Goal: Information Seeking & Learning: Learn about a topic

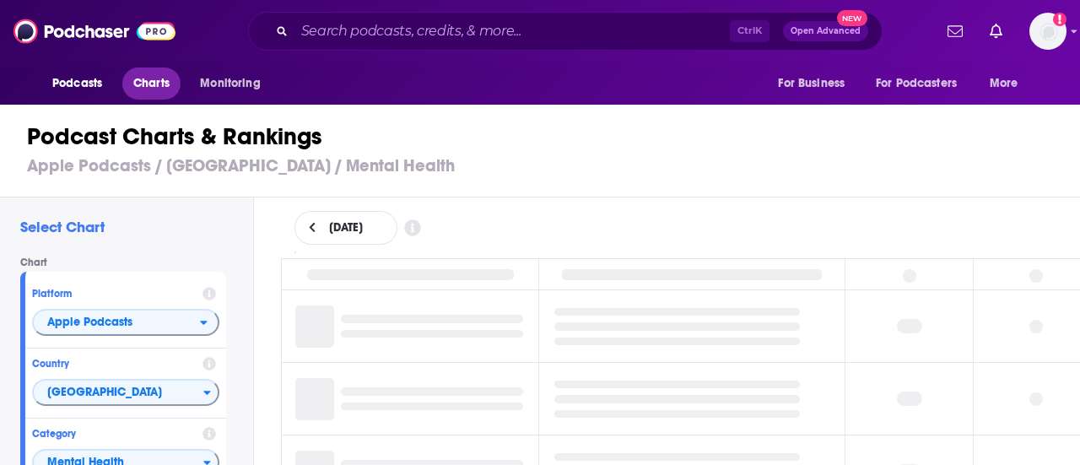
click at [159, 82] on span "Charts" at bounding box center [151, 84] width 36 height 24
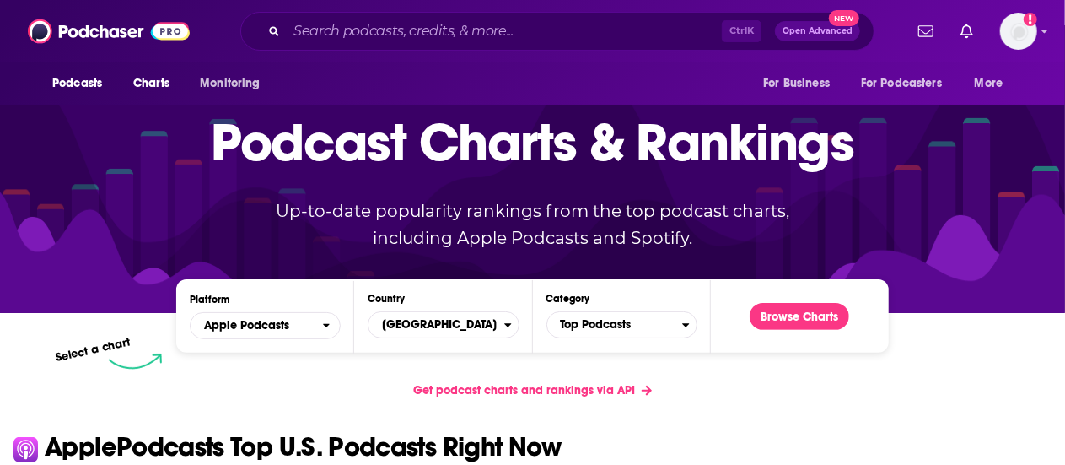
scroll to position [253, 0]
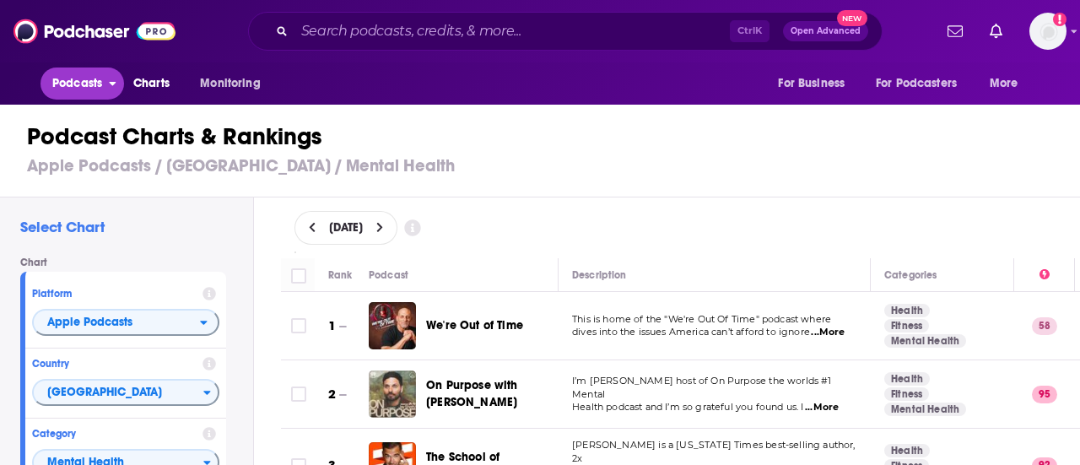
click at [72, 86] on span "Podcasts" at bounding box center [77, 84] width 50 height 24
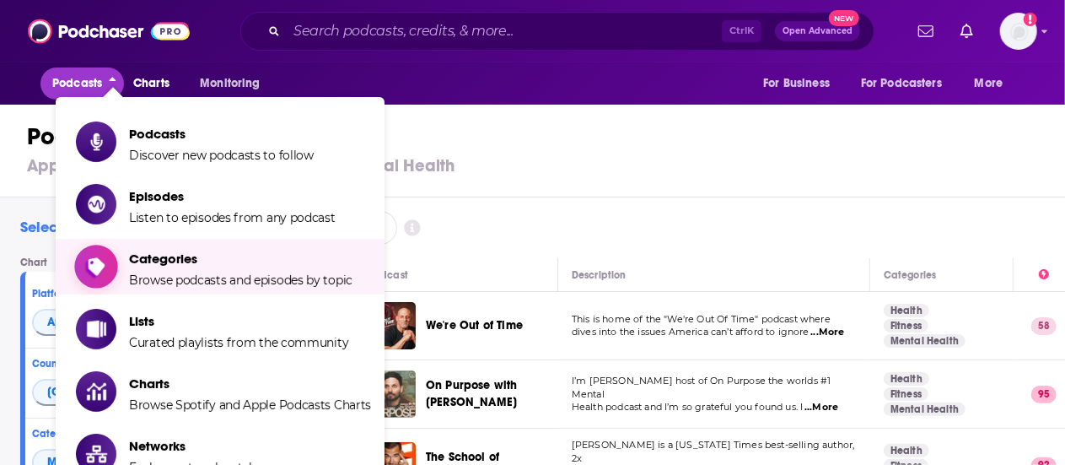
click at [157, 270] on span "Categories Browse podcasts and episodes by topic" at bounding box center [241, 266] width 224 height 42
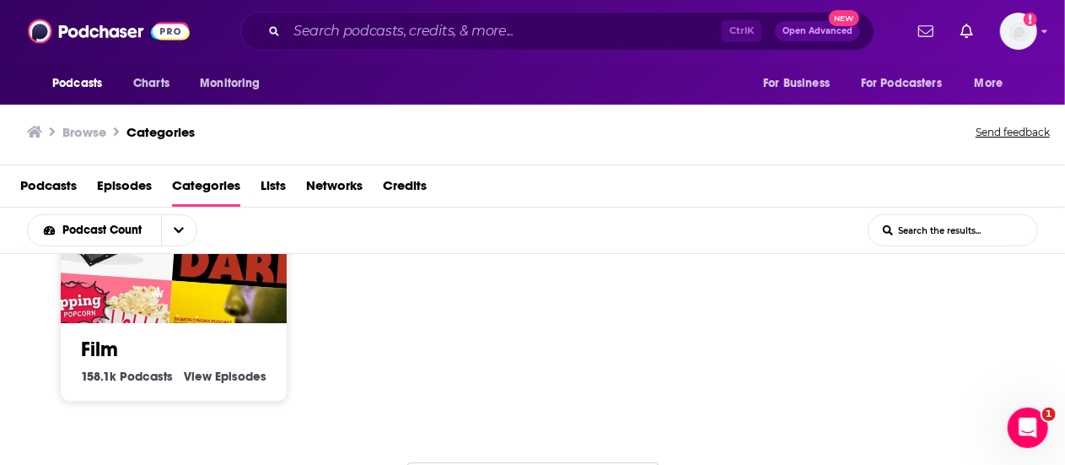
scroll to position [1344, 0]
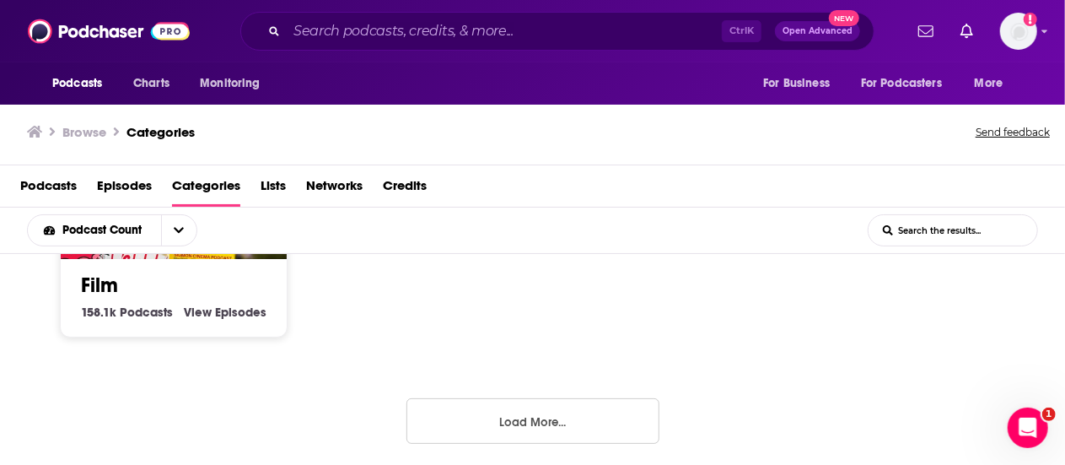
click at [544, 446] on div "Society 1.4m Society Podcasts View Society Episodes Culture 1.4m Culture Podcas…" at bounding box center [532, 360] width 1065 height 212
click at [546, 418] on button "Load More..." at bounding box center [533, 421] width 253 height 46
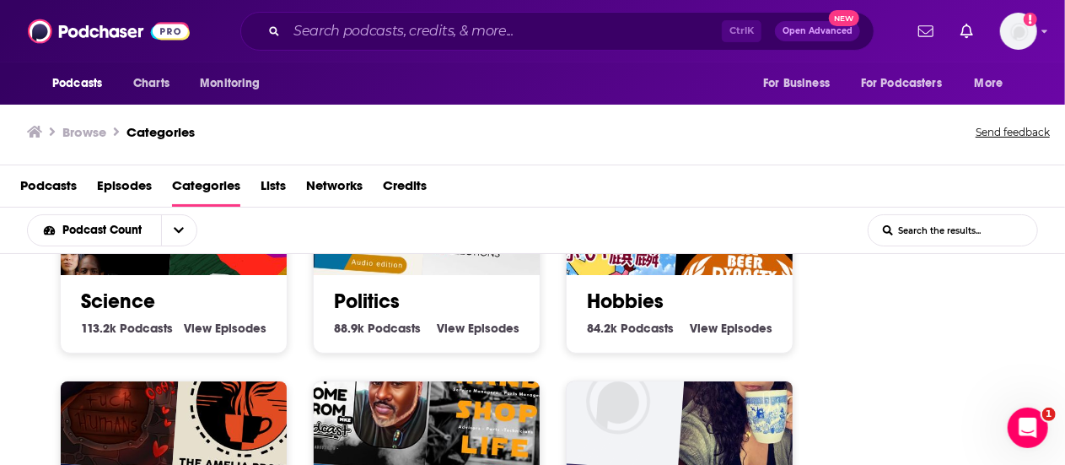
scroll to position [2019, 0]
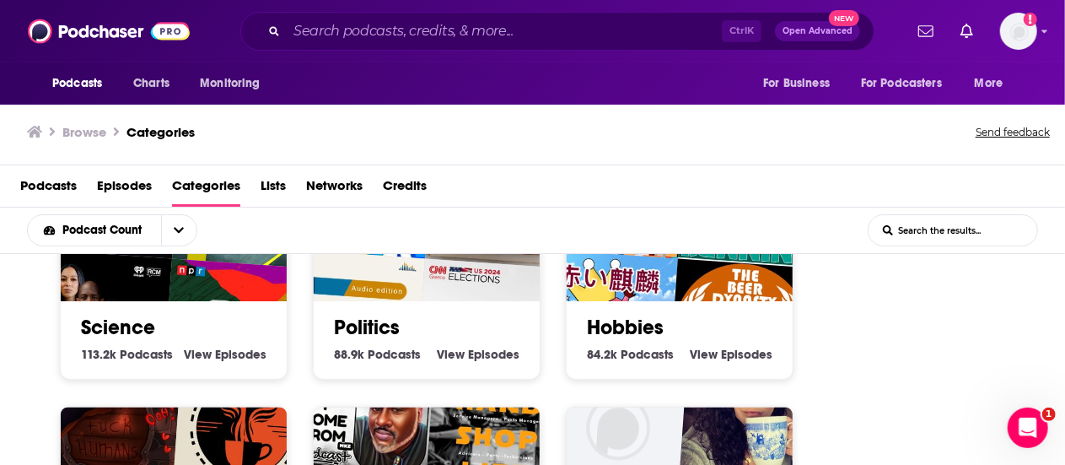
click at [364, 325] on link "Politics" at bounding box center [367, 327] width 66 height 25
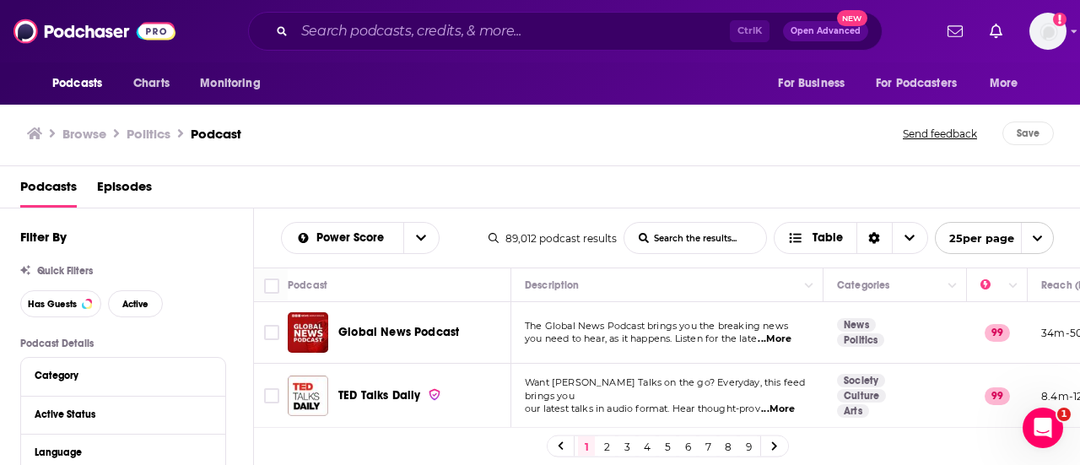
click at [677, 117] on div "Browse Politics Podcast Send feedback Save" at bounding box center [540, 133] width 1081 height 65
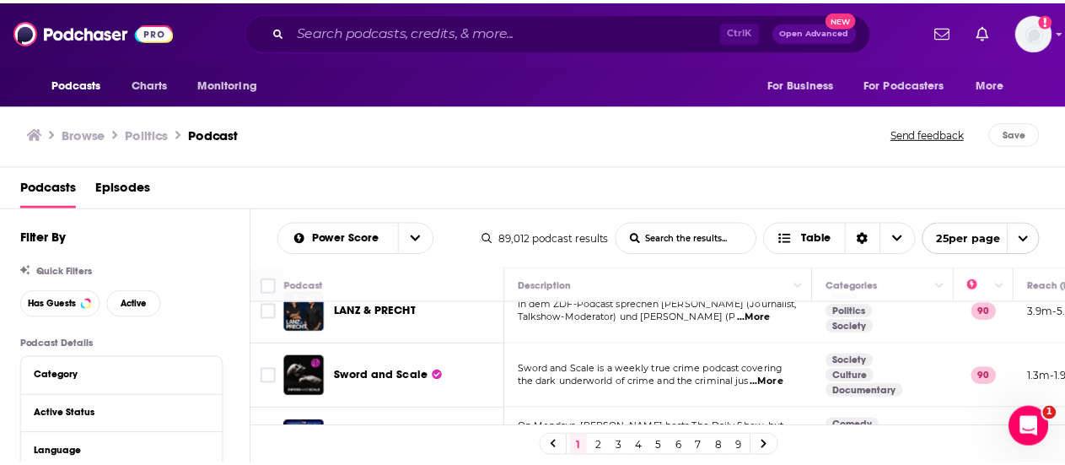
scroll to position [1350, 0]
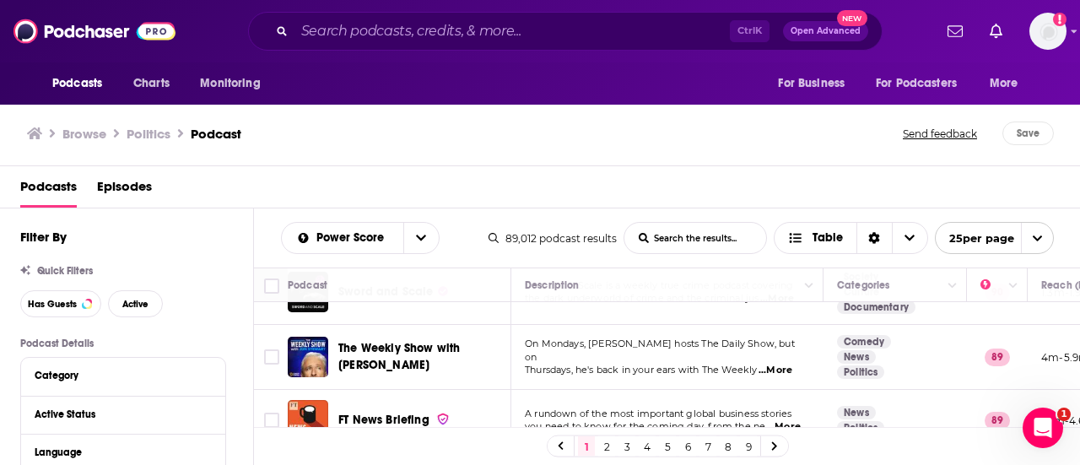
click at [471, 337] on div "The Weekly Show with [PERSON_NAME]" at bounding box center [425, 357] width 175 height 40
click at [460, 341] on span "The Weekly Show with [PERSON_NAME]" at bounding box center [398, 356] width 121 height 31
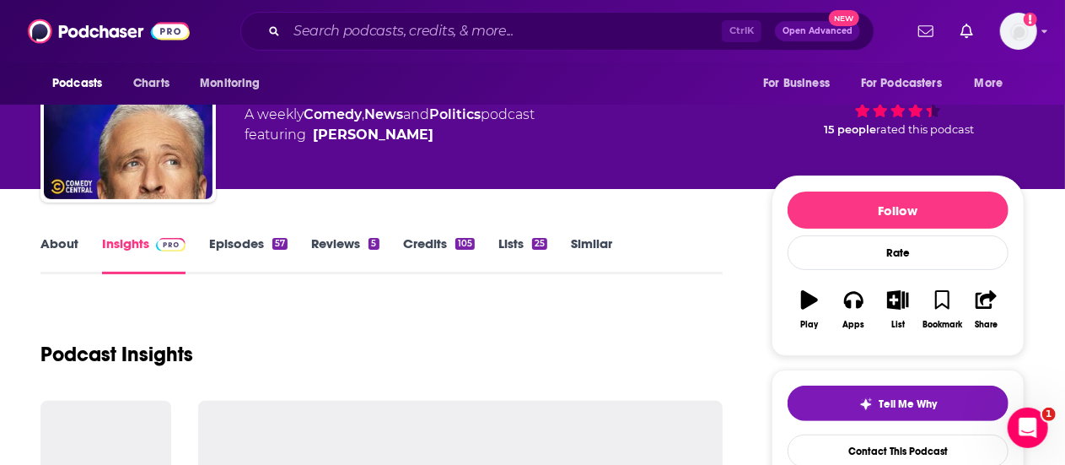
scroll to position [84, 0]
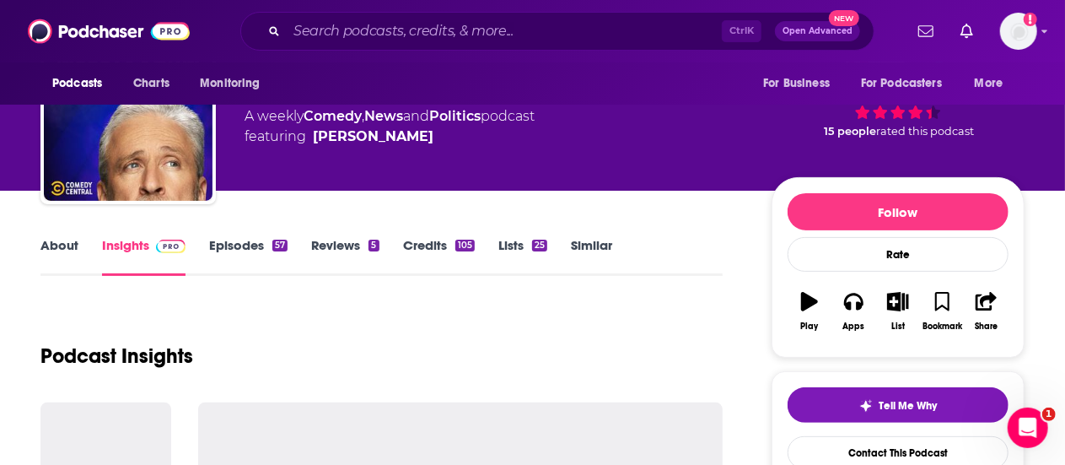
click at [244, 249] on link "Episodes 57" at bounding box center [248, 256] width 78 height 39
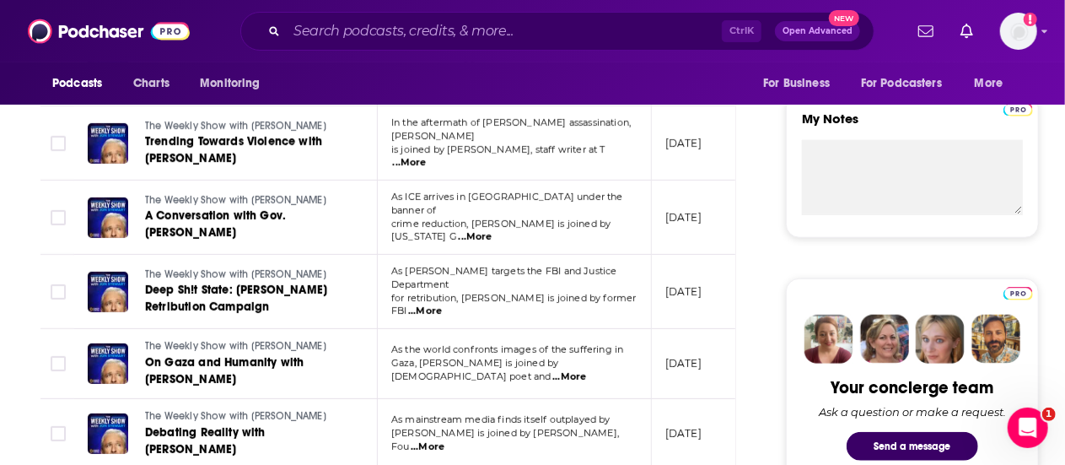
scroll to position [590, 0]
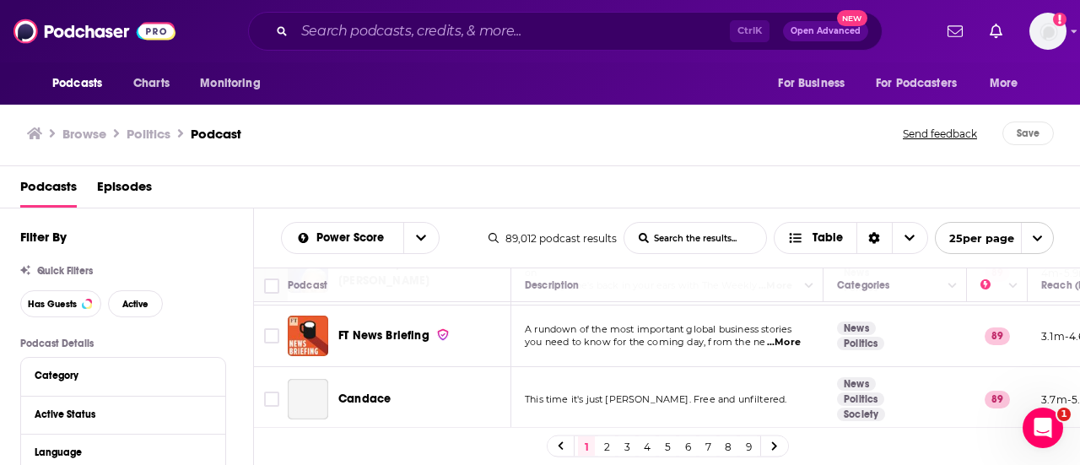
scroll to position [1486, 0]
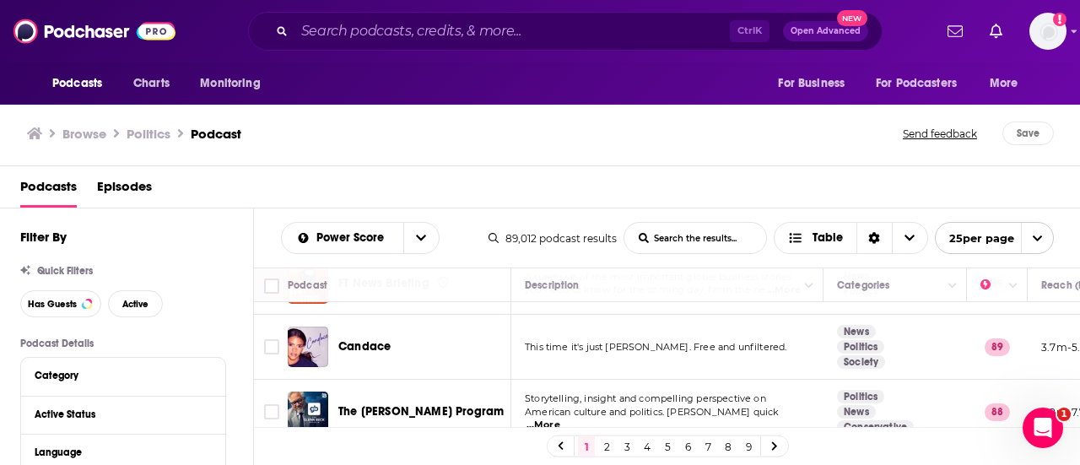
click at [611, 444] on link "2" at bounding box center [606, 446] width 17 height 20
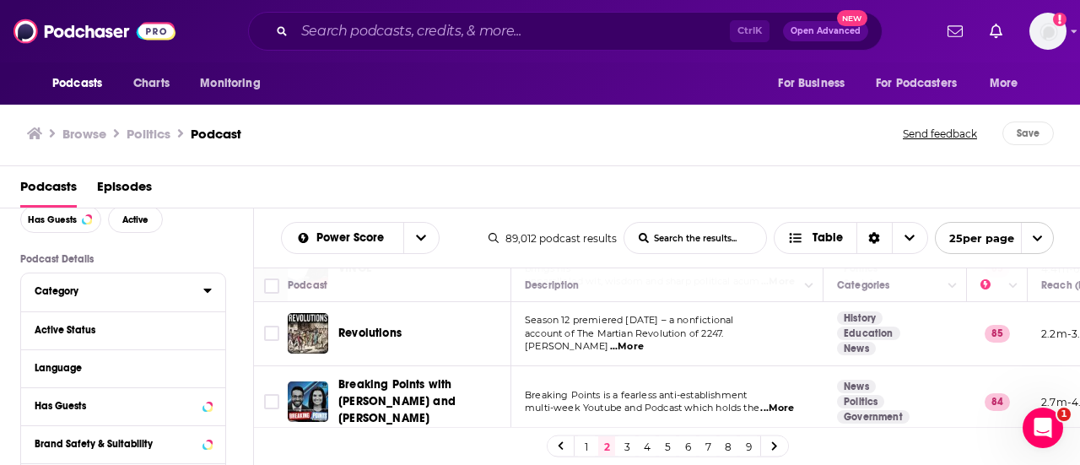
scroll to position [169, 0]
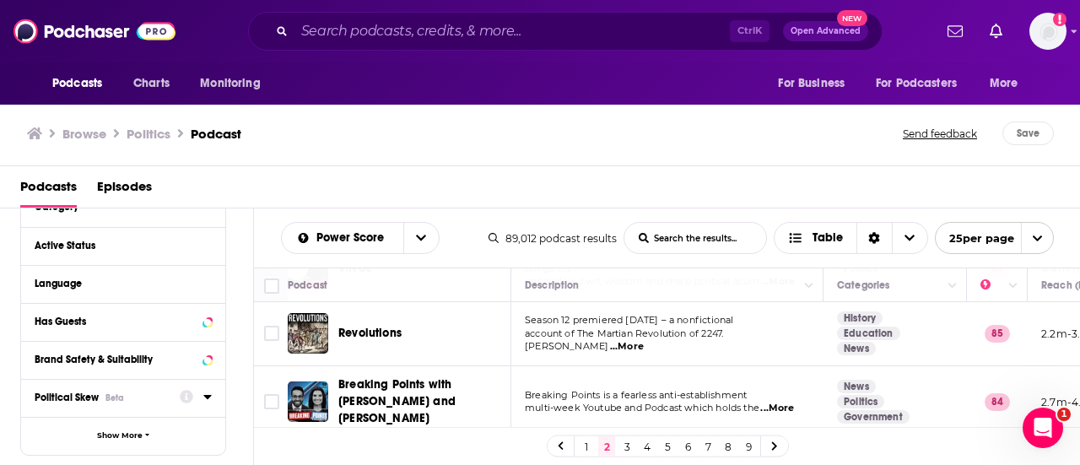
click at [147, 393] on div "Political Skew Beta" at bounding box center [102, 397] width 134 height 12
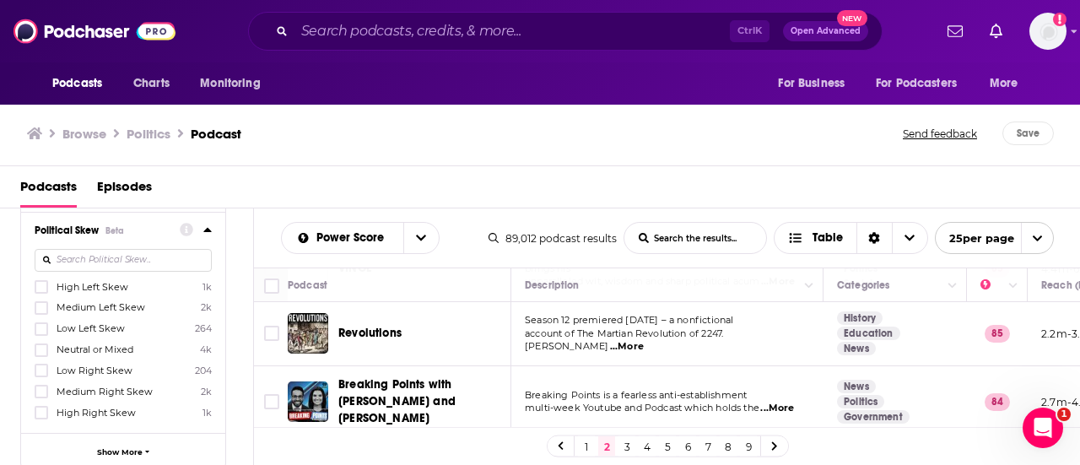
scroll to position [337, 0]
click at [40, 288] on icon at bounding box center [41, 286] width 10 height 8
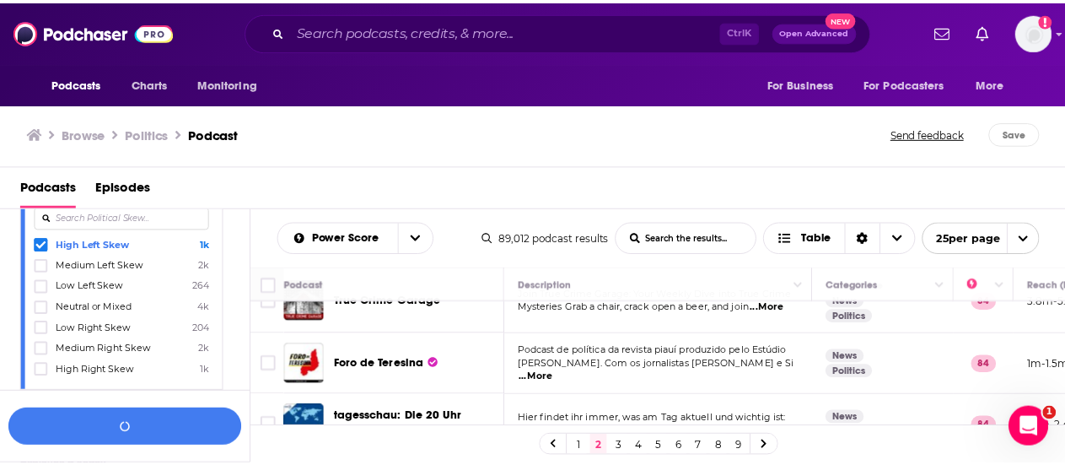
scroll to position [1473, 0]
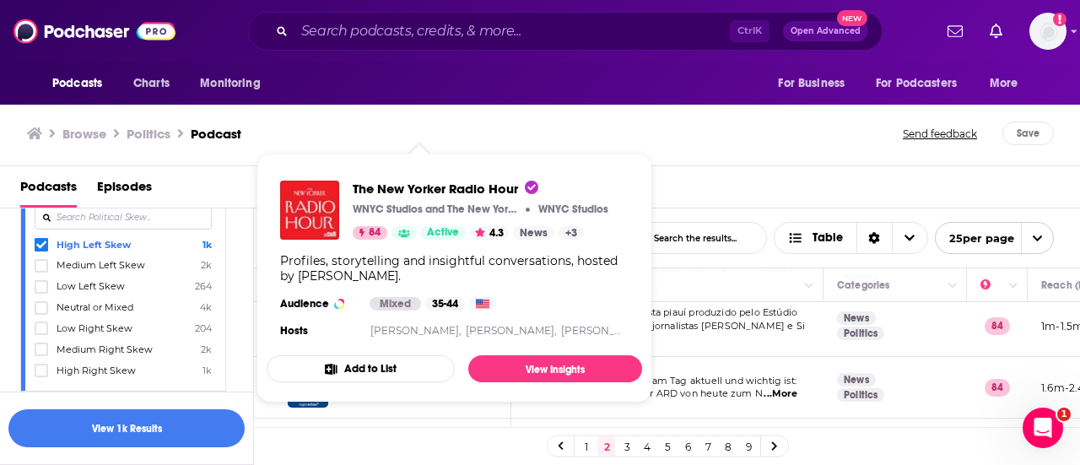
click at [399, 382] on span "The New Yorker Radio Hour WNYC Studios and The New Yorker WNYC Studios 84 Activ…" at bounding box center [454, 278] width 375 height 222
click at [461, 185] on span "The New Yorker Radio Hour" at bounding box center [446, 189] width 186 height 16
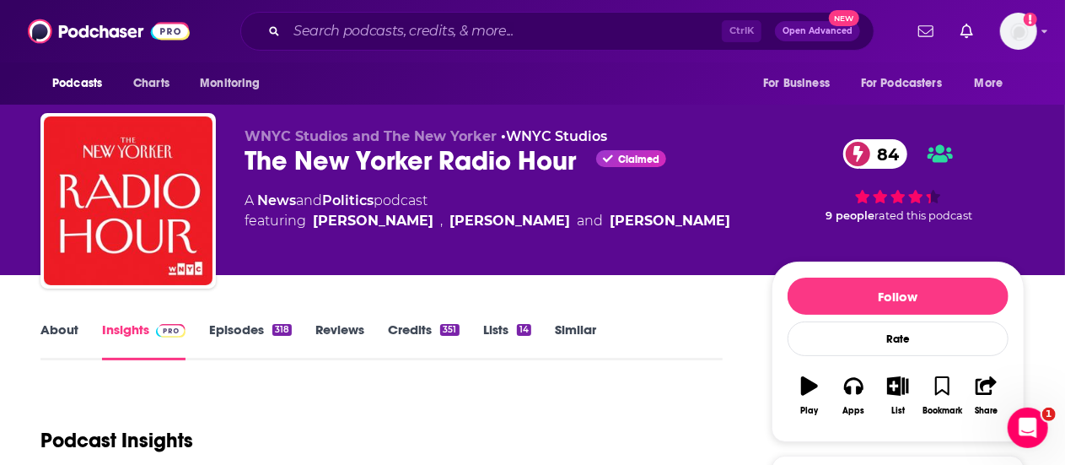
click at [237, 332] on link "Episodes 318" at bounding box center [250, 340] width 83 height 39
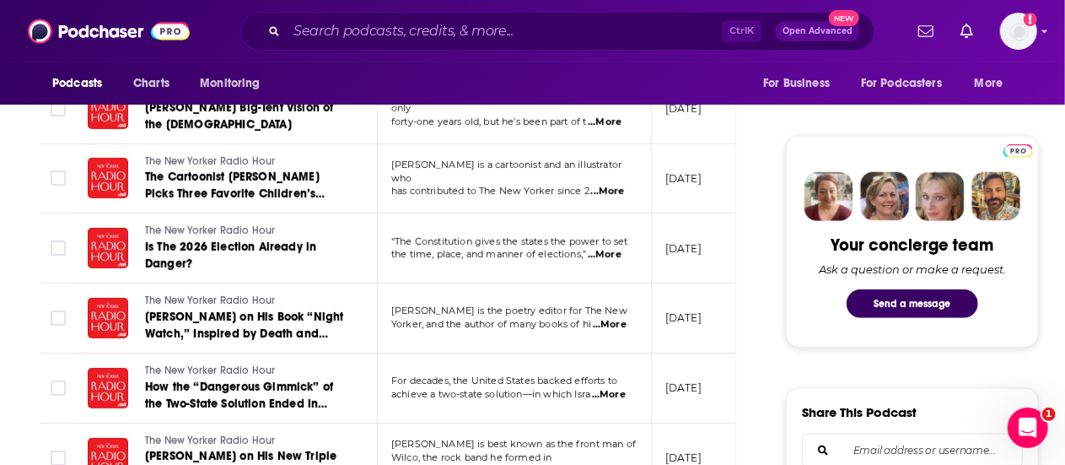
scroll to position [759, 0]
